Goal: Check status: Check status

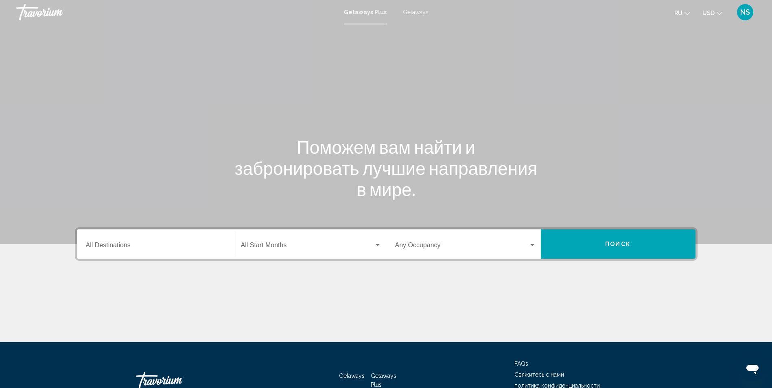
click at [408, 13] on span "Getaways" at bounding box center [416, 12] width 26 height 7
click at [746, 12] on span "NS" at bounding box center [745, 12] width 10 height 8
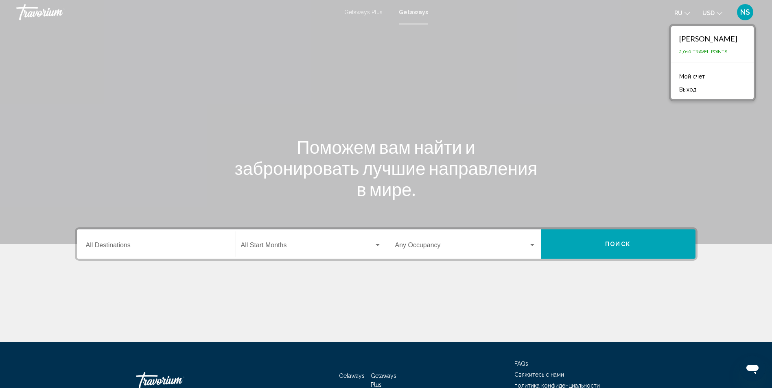
click at [697, 79] on link "Мой счет" at bounding box center [692, 76] width 34 height 11
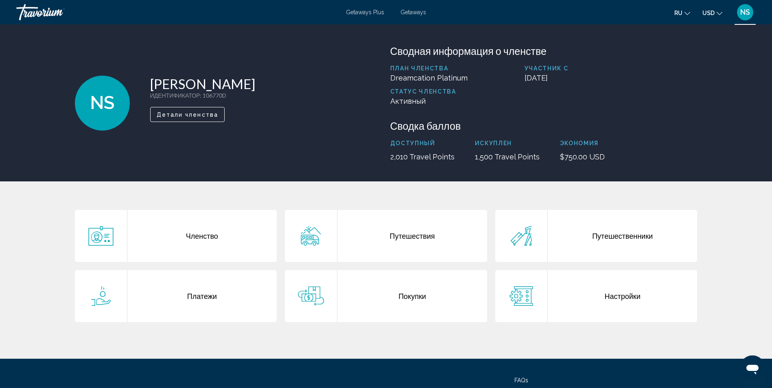
click at [408, 251] on div "Путешествия" at bounding box center [412, 236] width 150 height 52
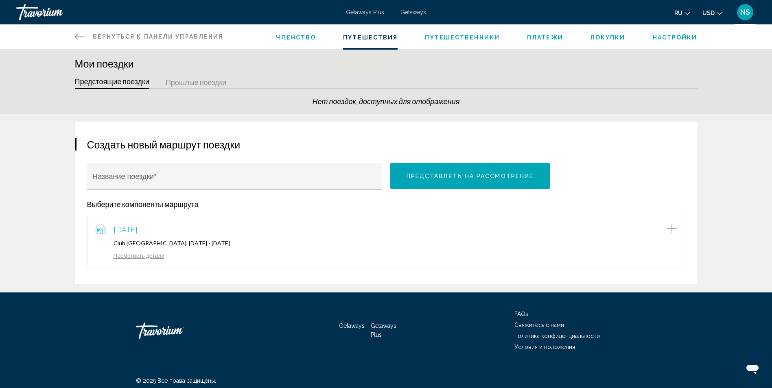
click at [146, 259] on link "Посмотреть детали" at bounding box center [130, 255] width 69 height 7
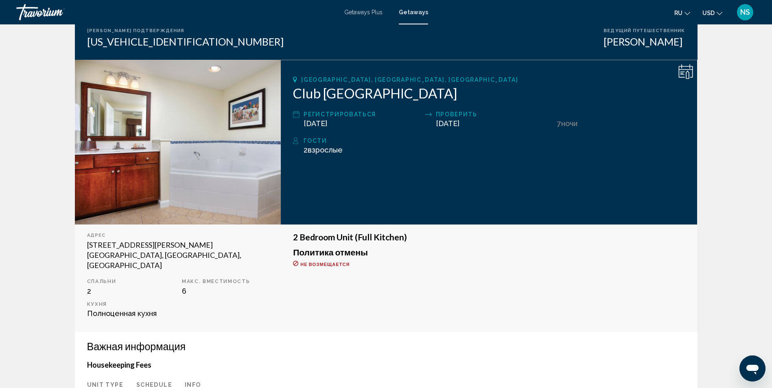
scroll to position [3, 0]
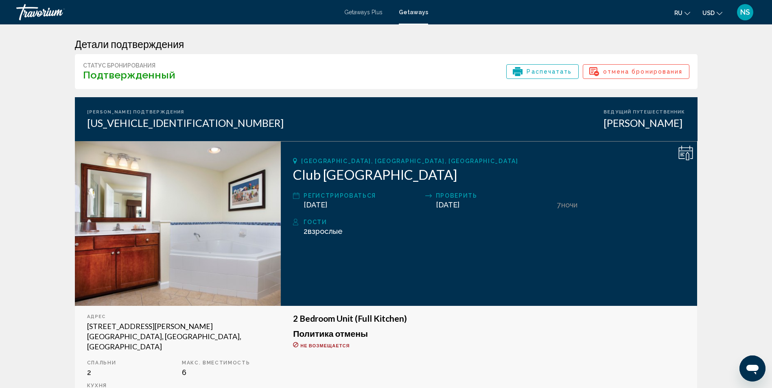
click at [688, 152] on icon "Main content" at bounding box center [685, 153] width 15 height 15
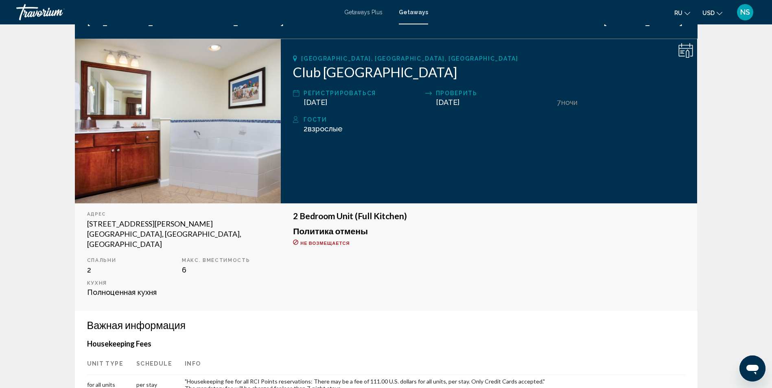
scroll to position [122, 0]
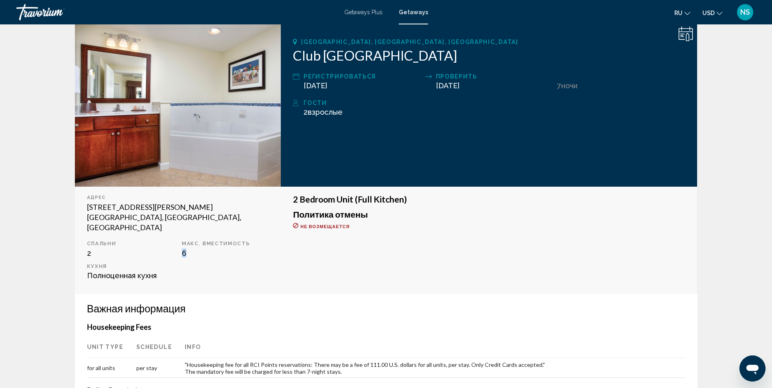
drag, startPoint x: 186, startPoint y: 242, endPoint x: 182, endPoint y: 243, distance: 4.5
click at [182, 243] on div "Макс. вместимость 6" at bounding box center [225, 249] width 95 height 17
drag, startPoint x: 182, startPoint y: 243, endPoint x: 195, endPoint y: 249, distance: 14.6
click at [195, 249] on div "Спальни 2 Макс. вместимость 6 Кухня Полноценная кухня" at bounding box center [178, 263] width 190 height 45
drag, startPoint x: 185, startPoint y: 245, endPoint x: 179, endPoint y: 242, distance: 6.9
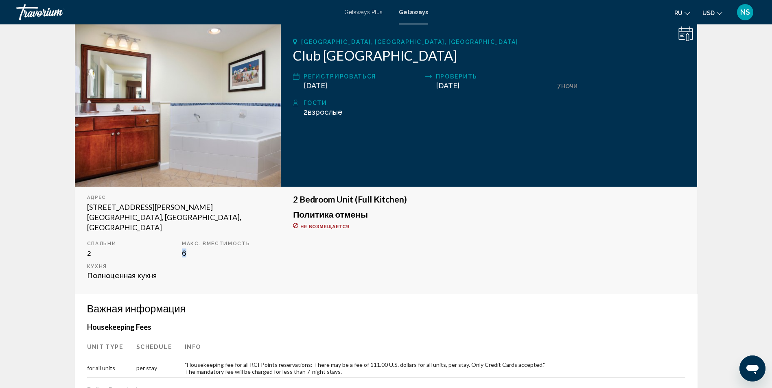
click at [179, 242] on div "Макс. вместимость 6" at bounding box center [225, 249] width 95 height 17
drag, startPoint x: 179, startPoint y: 242, endPoint x: 193, endPoint y: 251, distance: 16.6
click at [193, 251] on div "Спальни 2 Макс. вместимость 6 Кухня Полноценная кухня" at bounding box center [178, 263] width 190 height 45
click at [182, 249] on span "6" at bounding box center [184, 253] width 4 height 9
drag, startPoint x: 181, startPoint y: 241, endPoint x: 236, endPoint y: 249, distance: 55.1
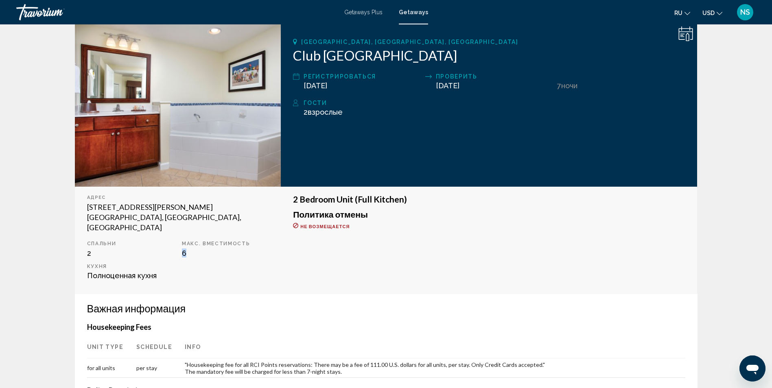
click at [236, 249] on div "Спальни 2 Макс. вместимость 6 Кухня Полноценная кухня" at bounding box center [178, 263] width 190 height 45
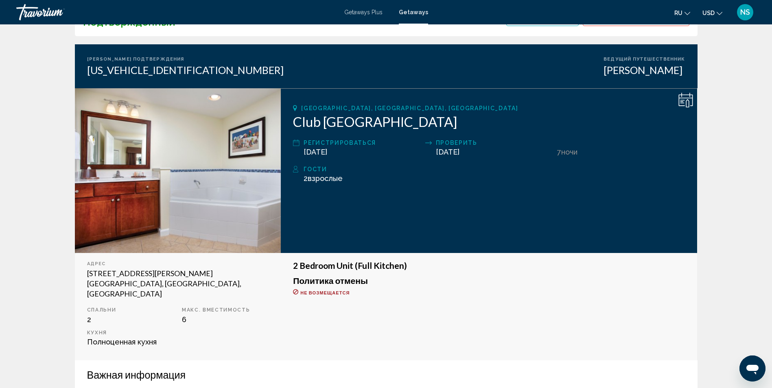
scroll to position [81, 0]
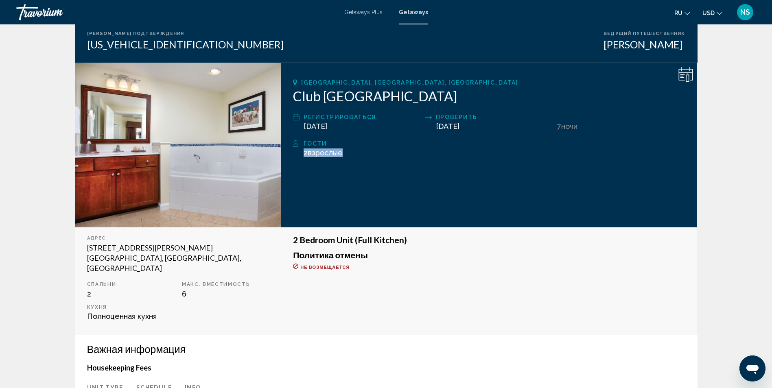
drag, startPoint x: 342, startPoint y: 152, endPoint x: 301, endPoint y: 153, distance: 40.7
click at [301, 153] on div "Гости 2 Взрослый Взрослые , Ребенок Дети" at bounding box center [489, 148] width 392 height 18
click at [242, 281] on p "Макс. вместимость" at bounding box center [225, 284] width 87 height 6
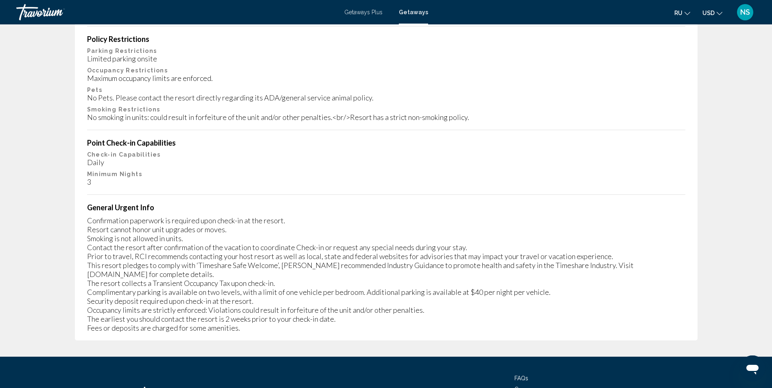
scroll to position [488, 0]
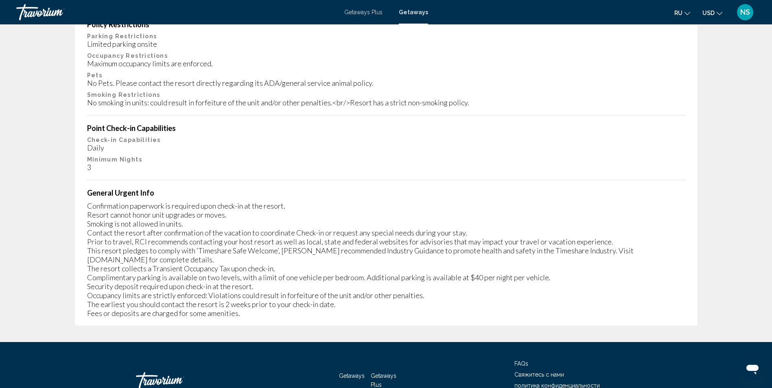
click at [688, 13] on icon "Change language" at bounding box center [687, 14] width 6 height 6
click at [664, 86] on button "русский" at bounding box center [665, 85] width 38 height 11
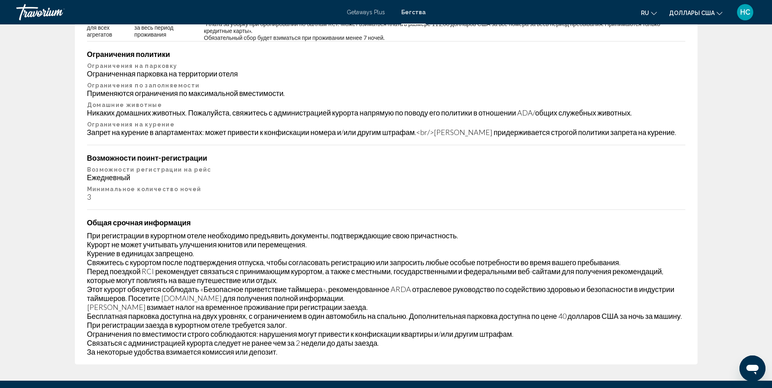
scroll to position [244, 0]
